Goal: Transaction & Acquisition: Download file/media

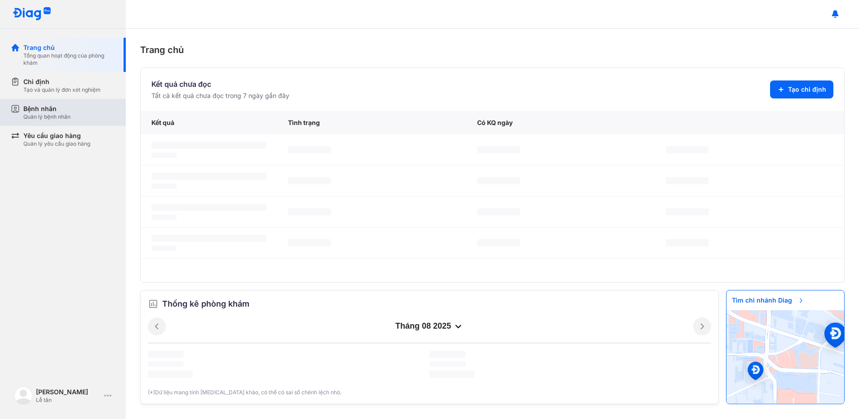
click at [64, 115] on div "Quản lý bệnh nhân" at bounding box center [46, 116] width 47 height 7
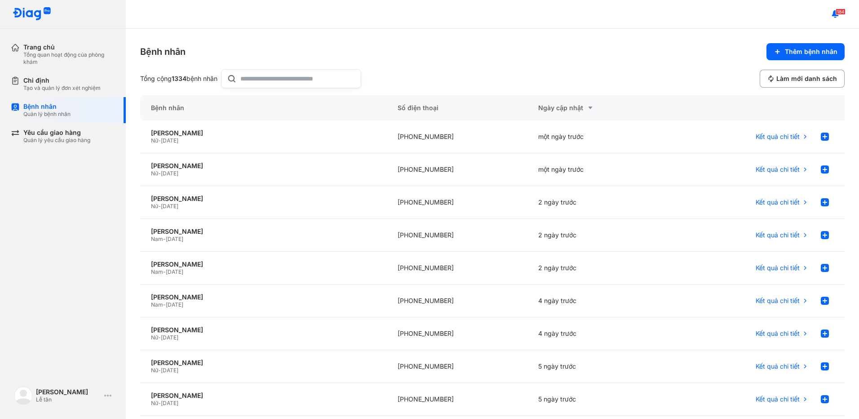
click at [282, 84] on input "text" at bounding box center [297, 79] width 115 height 18
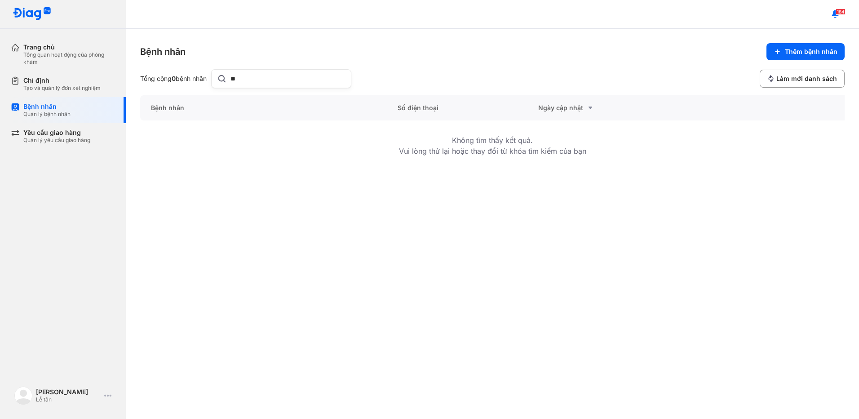
type input "*"
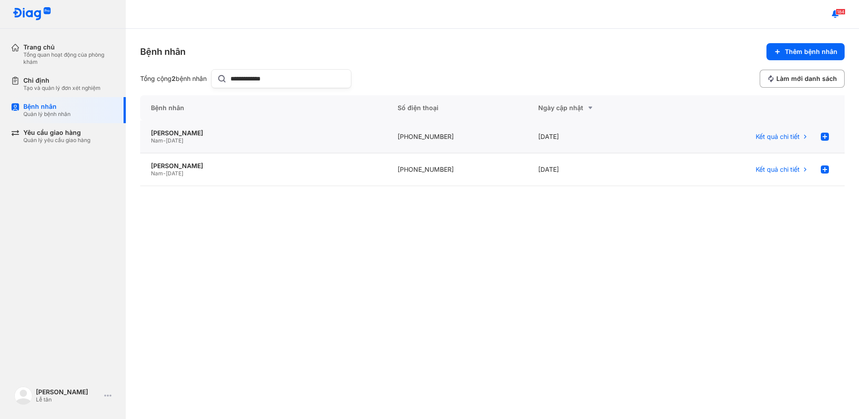
type input "**********"
click at [380, 137] on div "PHAN VĂN THÁM Nam - 06/04/1937" at bounding box center [263, 136] width 247 height 33
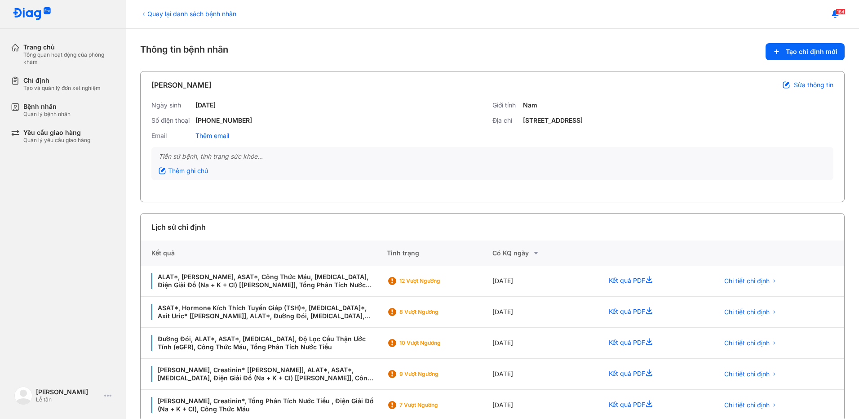
scroll to position [17, 0]
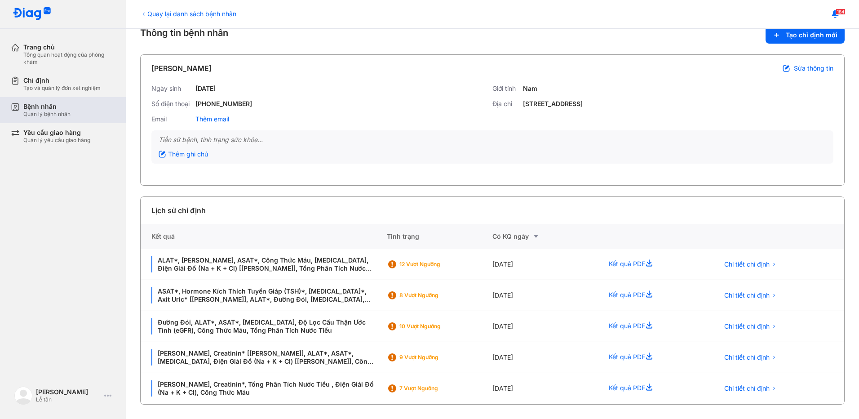
click at [33, 118] on div "Bệnh nhân Quản lý bệnh nhân" at bounding box center [68, 110] width 115 height 26
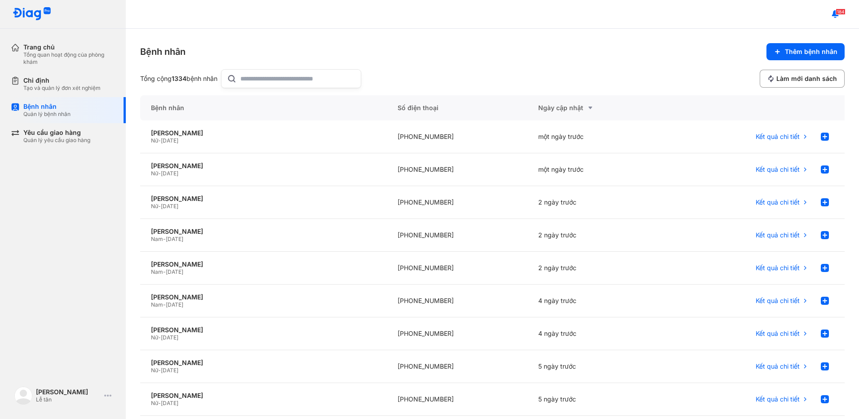
click at [275, 84] on input "text" at bounding box center [297, 79] width 115 height 18
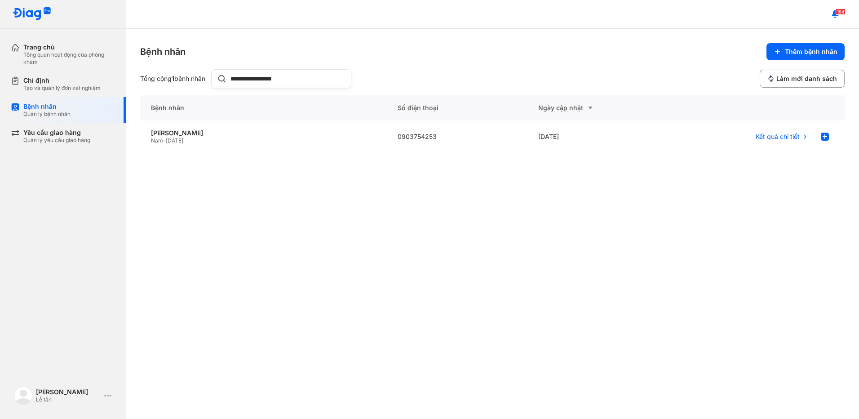
type input "**********"
click at [293, 137] on div "NGUYỄN HOÀNG GIANG" at bounding box center [263, 133] width 225 height 8
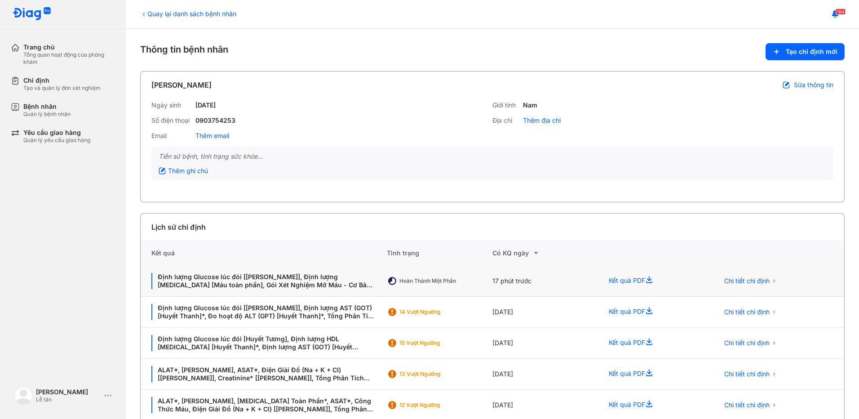
click at [483, 288] on div "Hoàn thành một phần" at bounding box center [440, 281] width 106 height 31
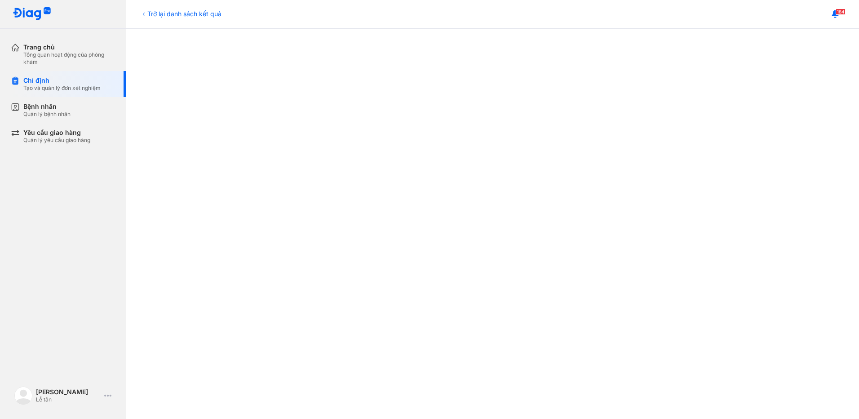
scroll to position [90, 0]
click at [39, 94] on div "Chỉ định Tạo và quản lý đơn xét nghiệm" at bounding box center [68, 84] width 115 height 26
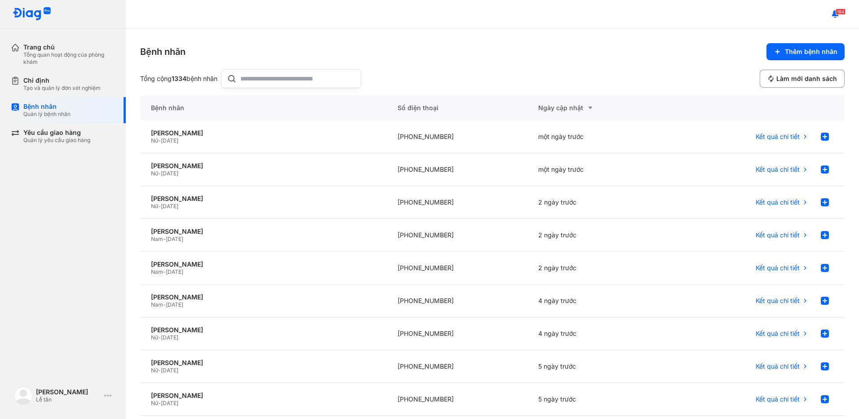
click at [256, 84] on input "text" at bounding box center [297, 79] width 115 height 18
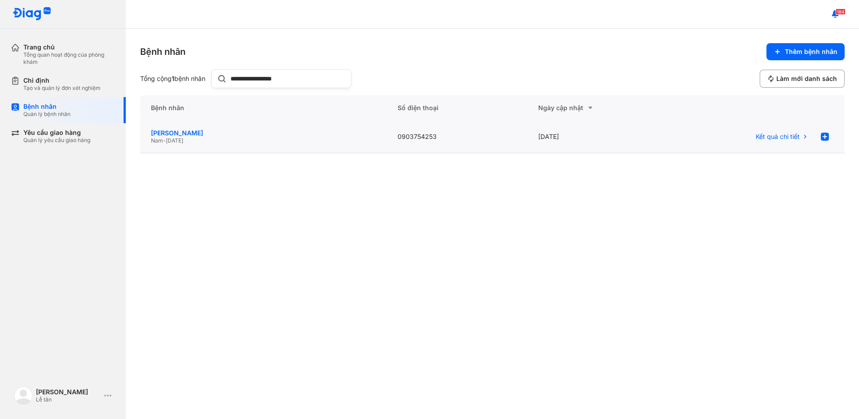
type input "**********"
click at [239, 135] on div "[PERSON_NAME]" at bounding box center [263, 133] width 225 height 8
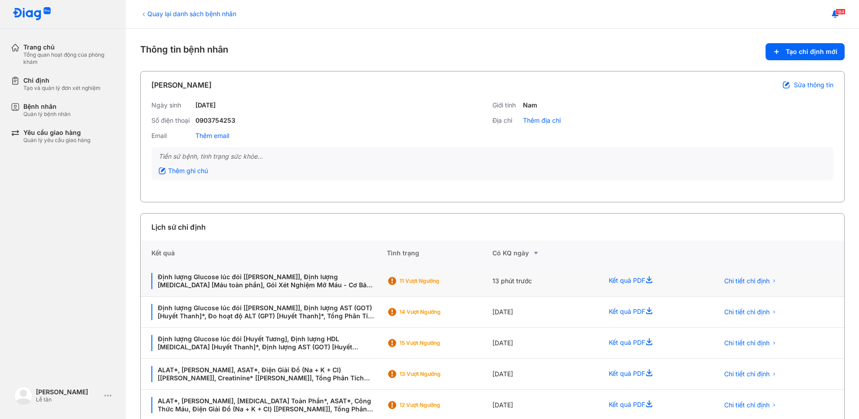
click at [464, 278] on div "11 Vượt ngưỡng" at bounding box center [435, 280] width 72 height 7
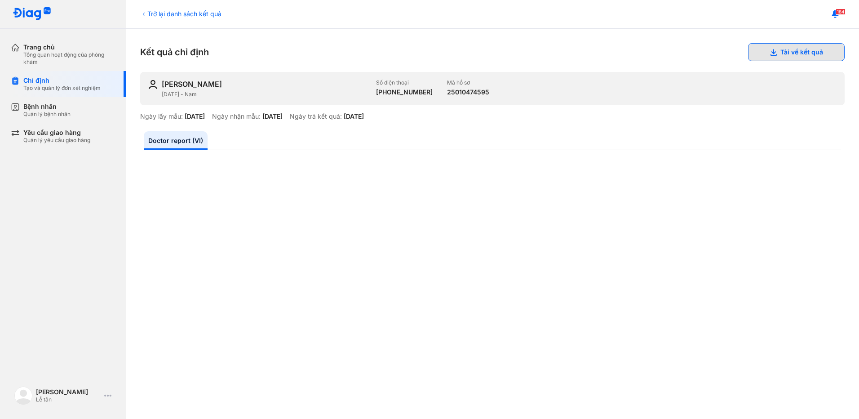
click at [760, 60] on button "Tải về kết quả" at bounding box center [796, 52] width 97 height 18
